Goal: Navigation & Orientation: Find specific page/section

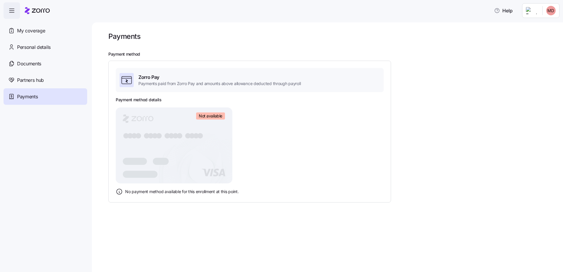
click at [49, 27] on div "My coverage" at bounding box center [46, 30] width 84 height 16
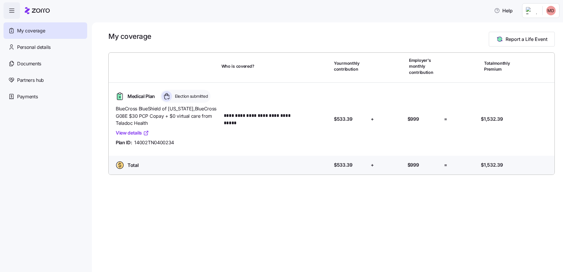
click at [138, 133] on link "View details" at bounding box center [132, 132] width 33 height 7
click at [47, 48] on span "Personal details" at bounding box center [34, 47] width 34 height 7
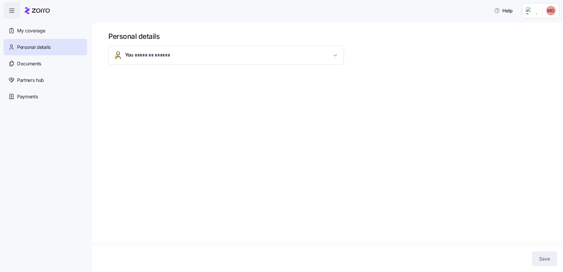
click at [45, 64] on div "Documents" at bounding box center [46, 63] width 84 height 16
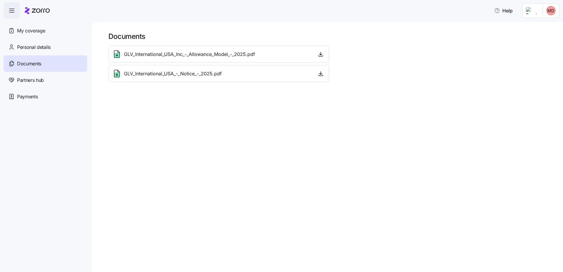
click at [48, 80] on div "Partners hub" at bounding box center [46, 80] width 84 height 16
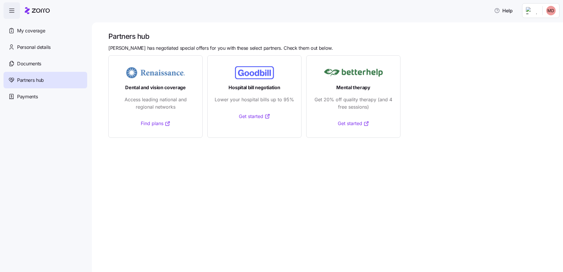
click at [45, 95] on div "Payments" at bounding box center [46, 96] width 84 height 16
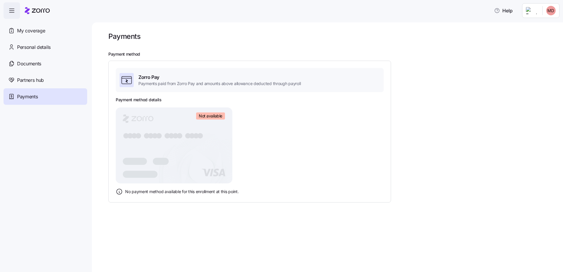
click at [45, 38] on div "My coverage" at bounding box center [46, 30] width 84 height 16
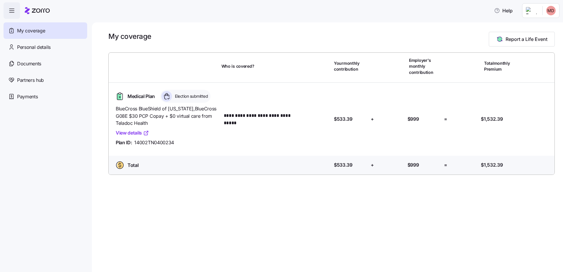
click at [16, 13] on span "button" at bounding box center [12, 11] width 16 height 16
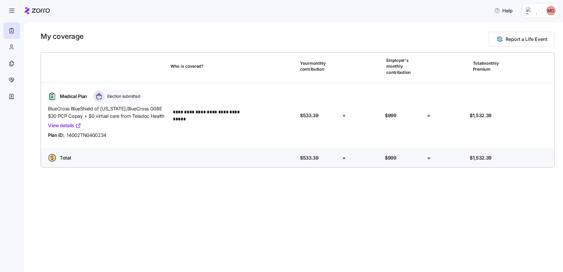
click at [9, 7] on icon "button" at bounding box center [11, 10] width 7 height 7
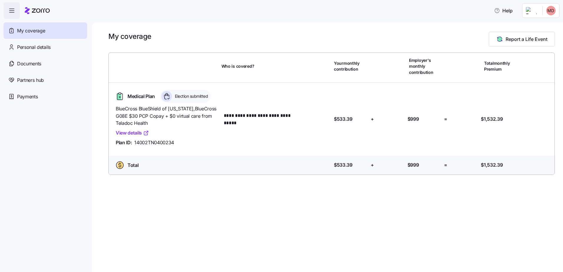
click at [25, 50] on span "Personal details" at bounding box center [34, 47] width 34 height 7
